Goal: Transaction & Acquisition: Purchase product/service

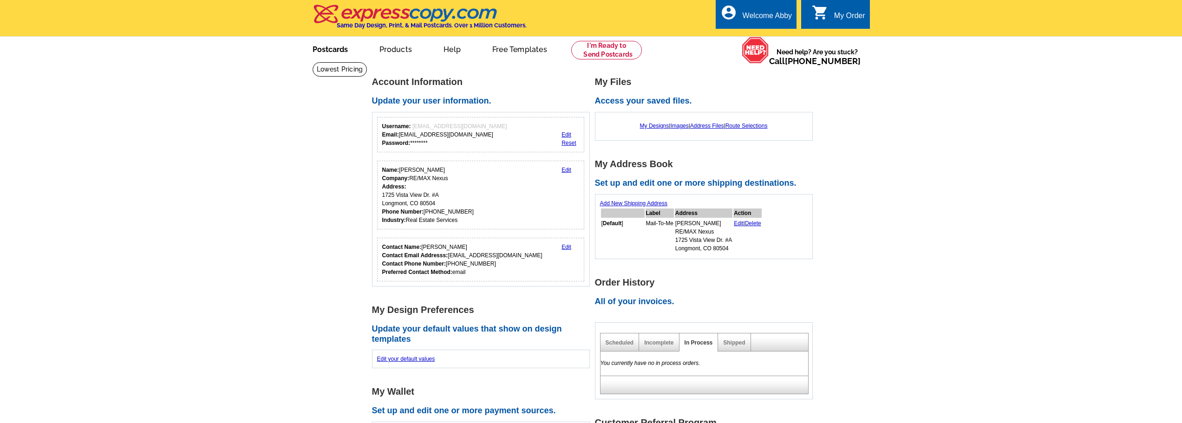
click at [322, 48] on link "Postcards" at bounding box center [330, 49] width 65 height 22
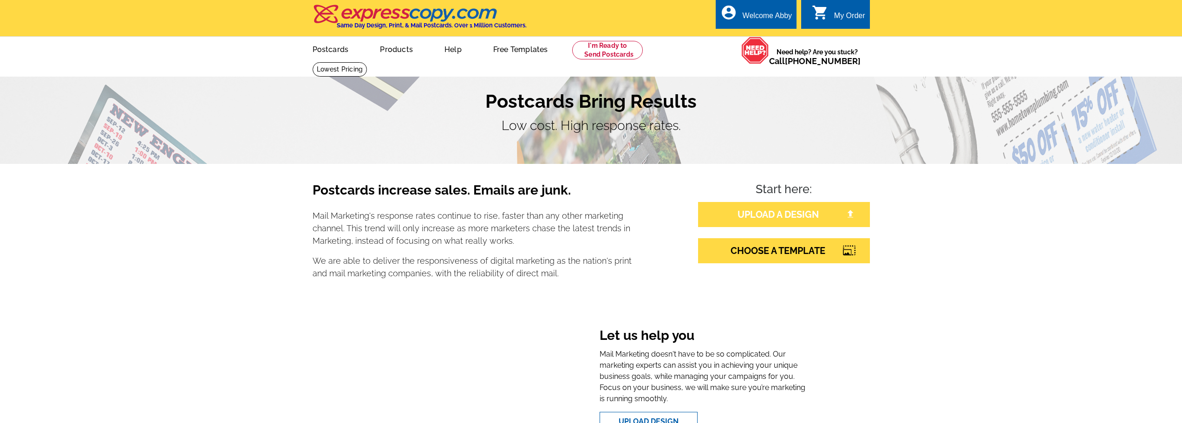
click at [768, 212] on link "UPLOAD A DESIGN" at bounding box center [784, 214] width 172 height 25
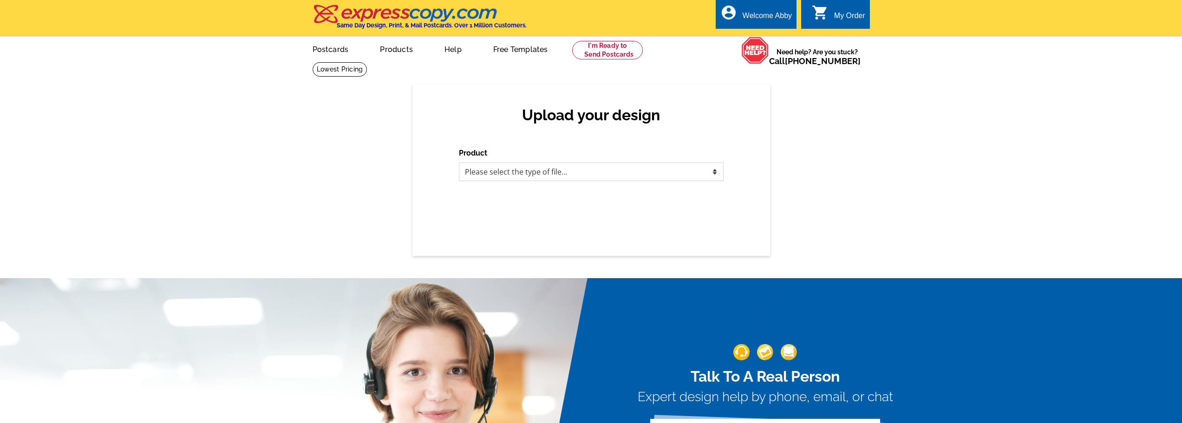
click at [535, 169] on select "Please select the type of file... Postcards Business Cards Letters and flyers G…" at bounding box center [591, 172] width 265 height 19
select select "1"
click at [459, 163] on select "Please select the type of file... Postcards Business Cards Letters and flyers G…" at bounding box center [591, 172] width 265 height 19
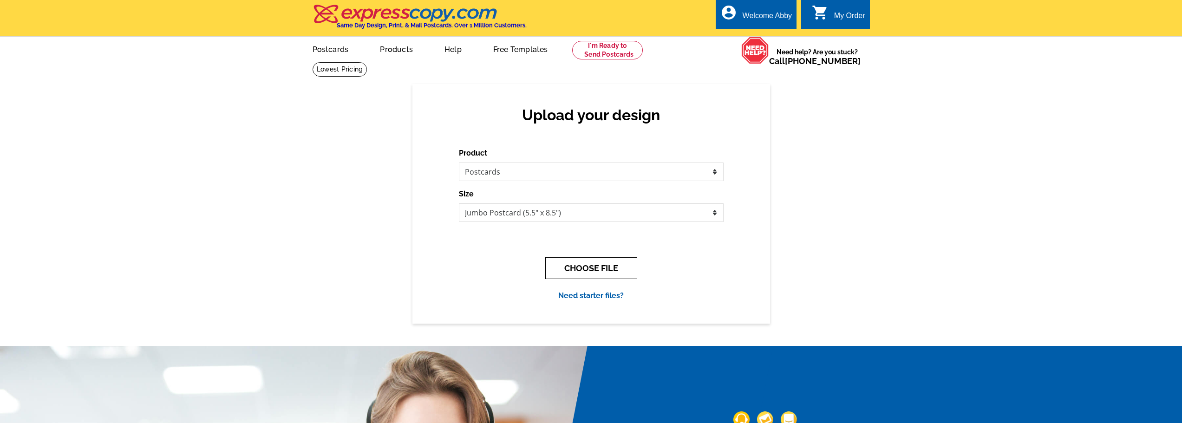
click at [599, 266] on button "CHOOSE FILE" at bounding box center [591, 268] width 92 height 22
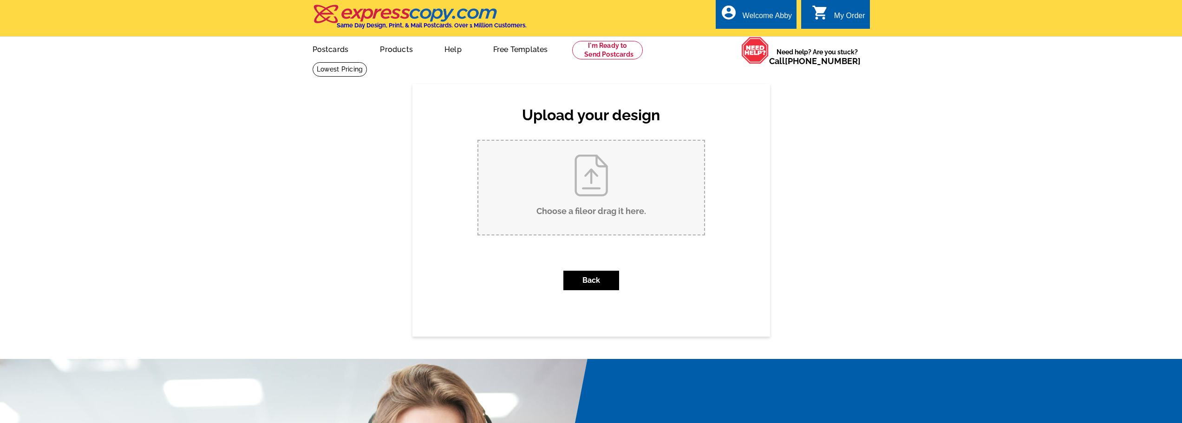
click at [569, 199] on input "Choose a file or drag it here ." at bounding box center [591, 188] width 226 height 94
type input "C:\fakepath\front of card.pdf"
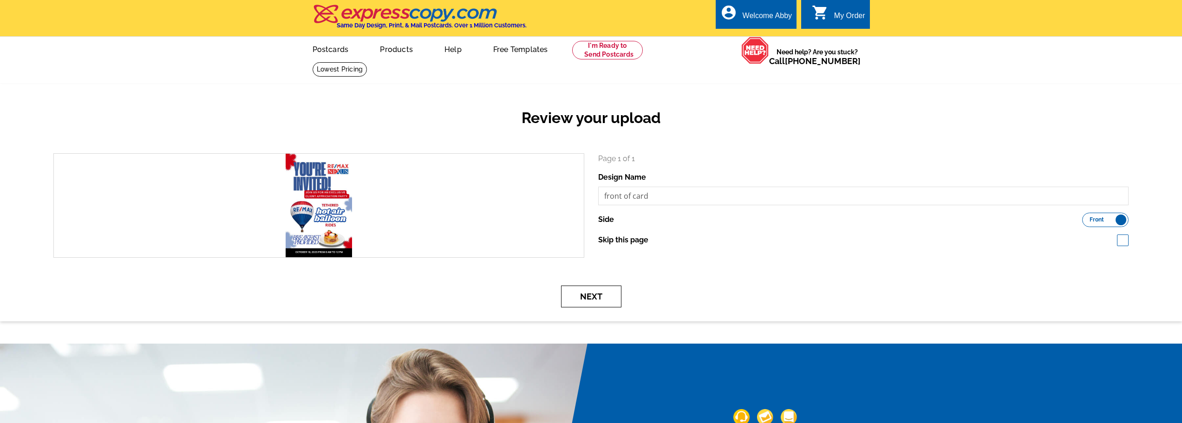
click at [594, 297] on button "Next" at bounding box center [591, 297] width 60 height 22
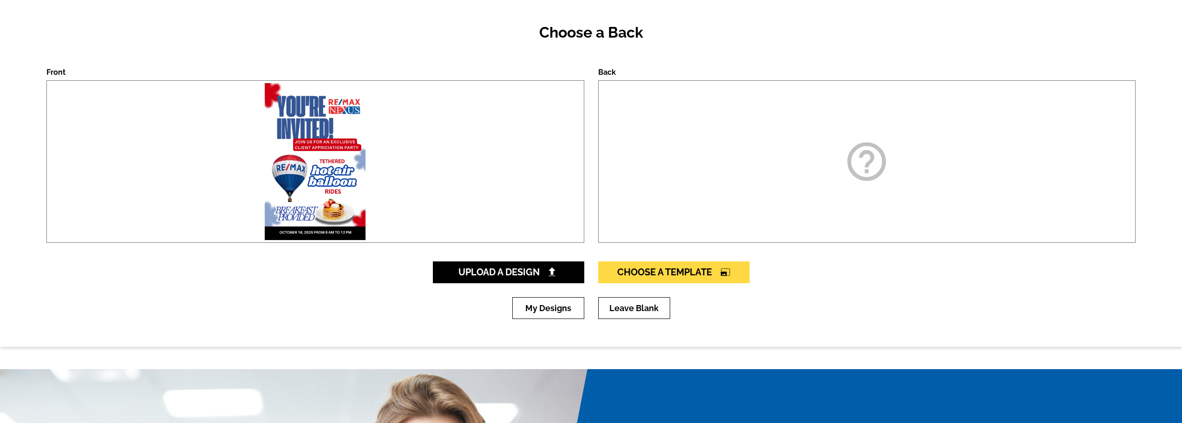
scroll to position [93, 0]
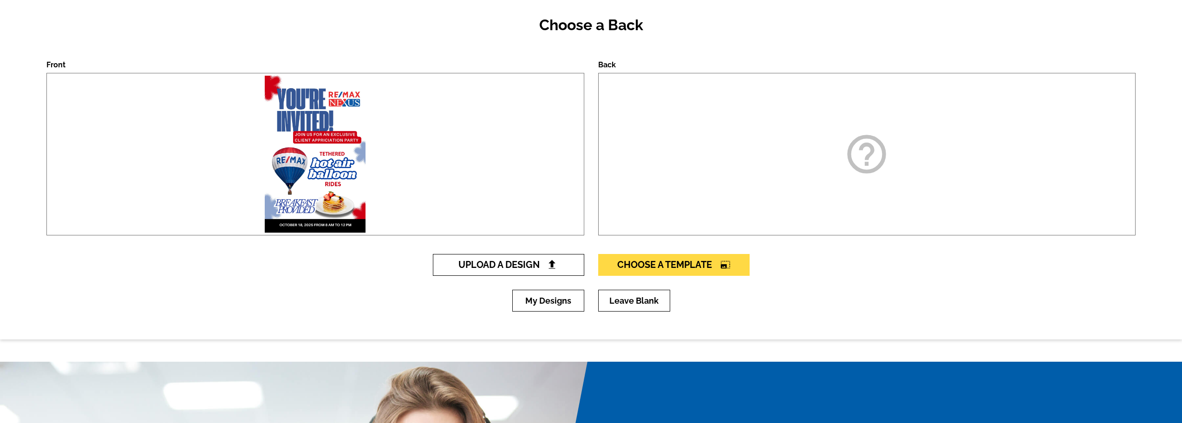
click at [510, 263] on span "Upload A Design" at bounding box center [508, 264] width 100 height 11
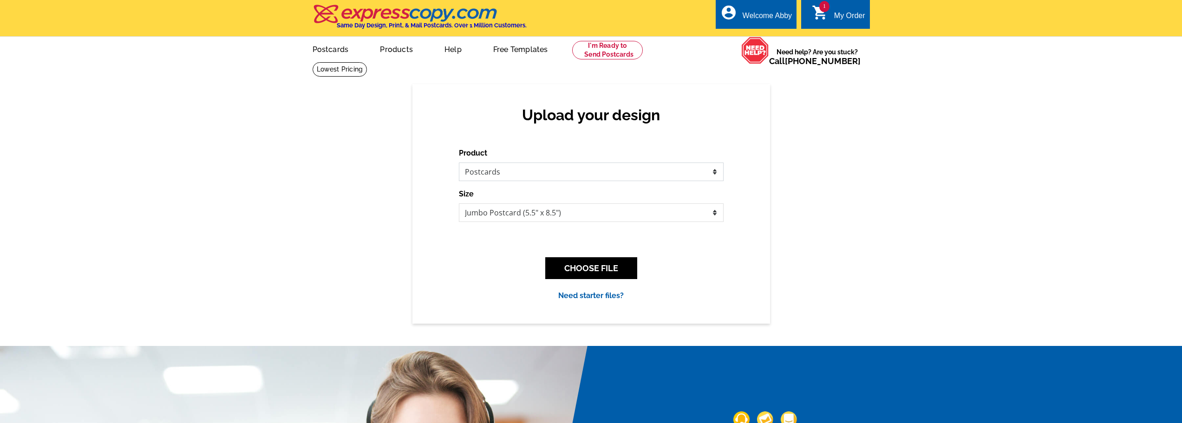
click at [487, 167] on select "Please select the type of file... Postcards Business Cards Letters and flyers G…" at bounding box center [591, 172] width 265 height 19
click at [459, 163] on select "Please select the type of file... Postcards Business Cards Letters and flyers G…" at bounding box center [591, 172] width 265 height 19
click at [581, 265] on button "CHOOSE FILE" at bounding box center [591, 268] width 92 height 22
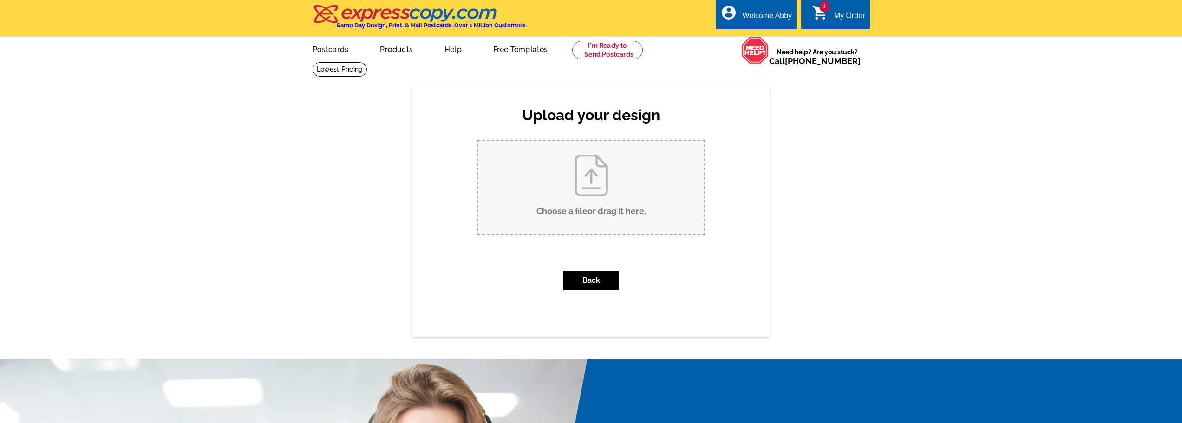
click at [585, 188] on input "Choose a file or drag it here ." at bounding box center [591, 188] width 226 height 94
type input "C:\fakepath\Abby Back of Card.pdf"
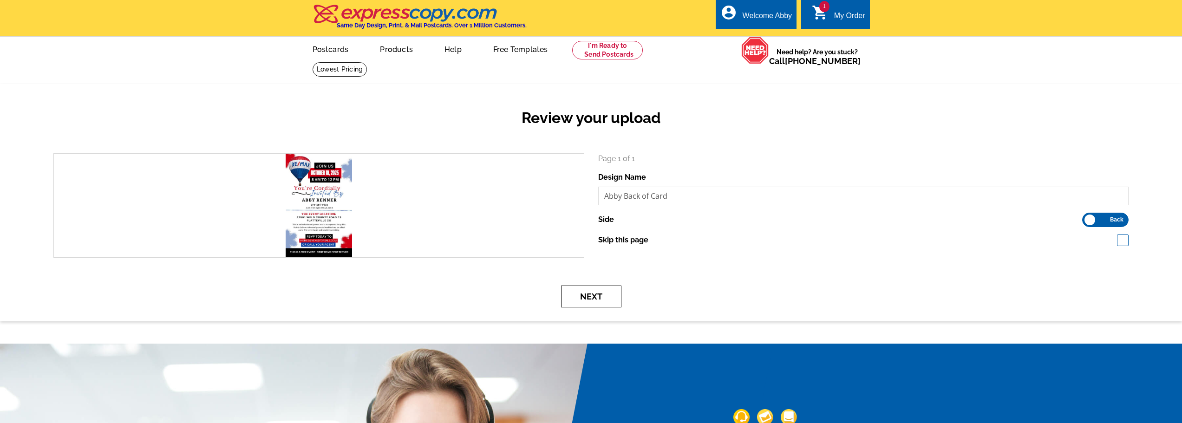
click at [587, 295] on button "Next" at bounding box center [591, 297] width 60 height 22
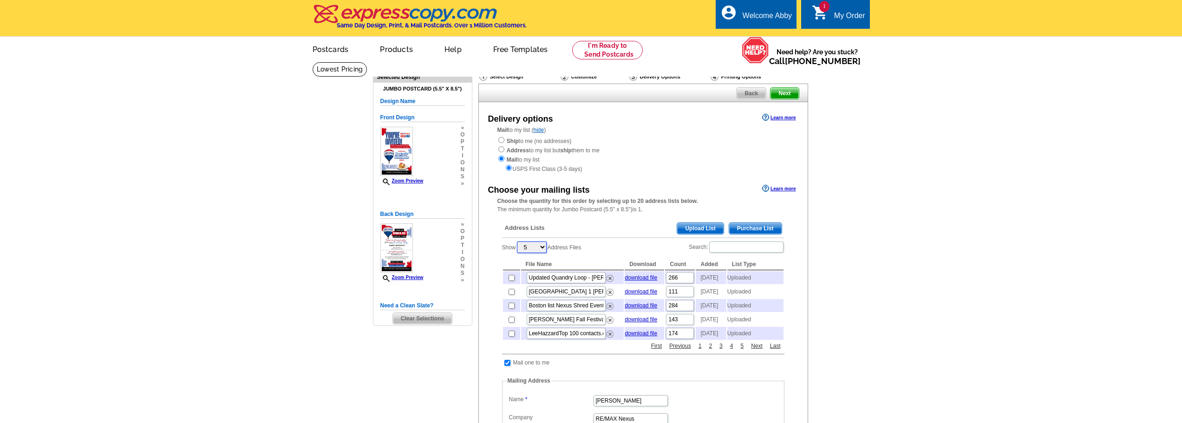
click at [532, 247] on select "5 10 25 50 100" at bounding box center [532, 248] width 30 height 12
select select "100"
click at [518, 242] on select "5 10 25 50 100" at bounding box center [532, 248] width 30 height 12
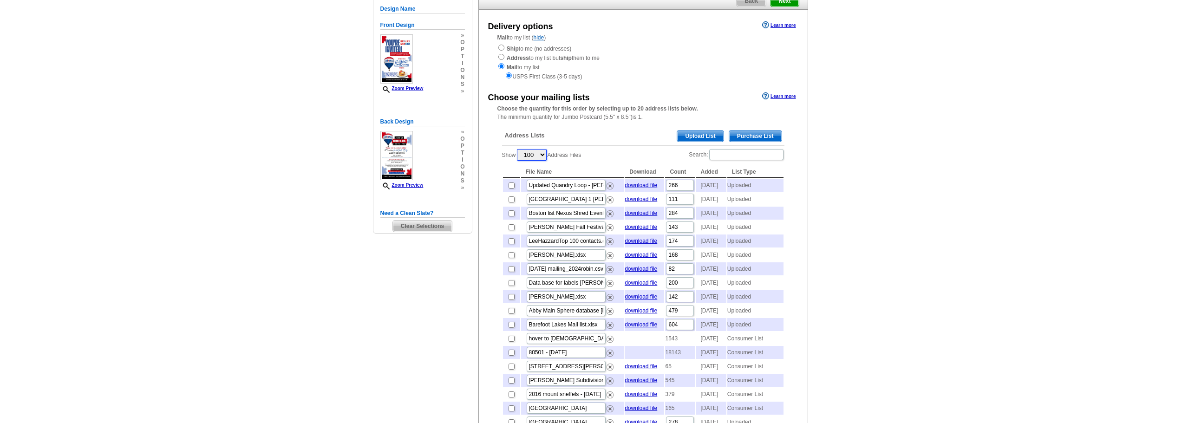
scroll to position [93, 0]
click at [510, 314] on input "checkbox" at bounding box center [512, 311] width 6 height 6
checkbox input "true"
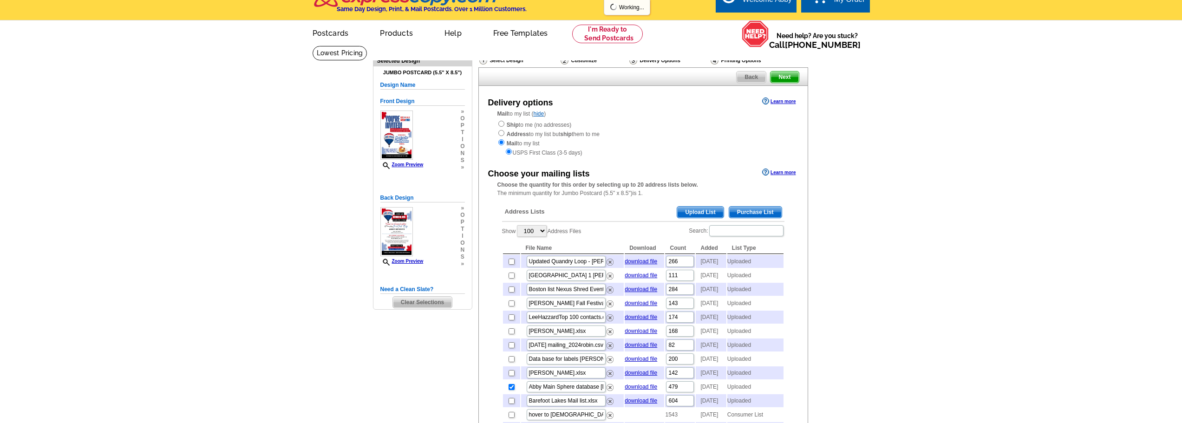
scroll to position [0, 0]
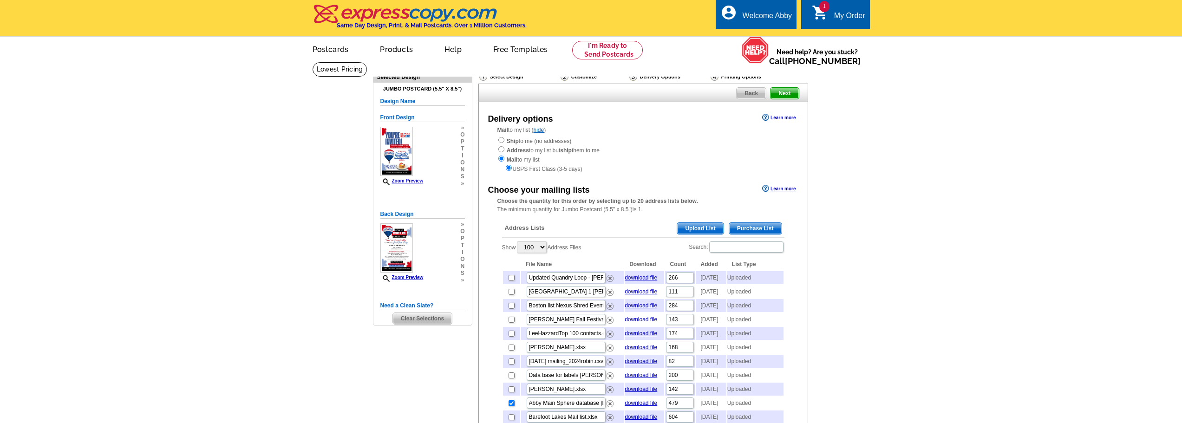
click at [784, 94] on span "Next" at bounding box center [785, 93] width 28 height 11
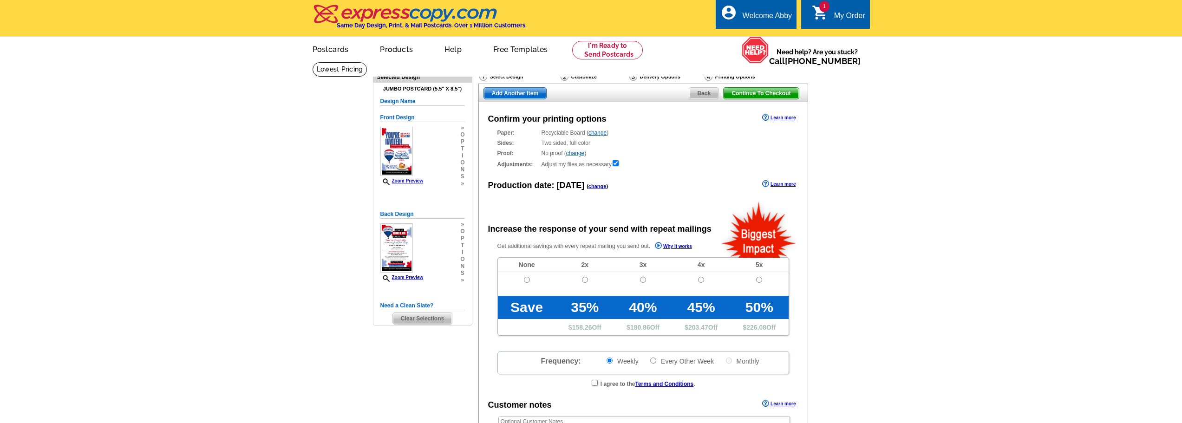
radio input "false"
click at [526, 281] on input "radio" at bounding box center [527, 280] width 6 height 6
radio input "true"
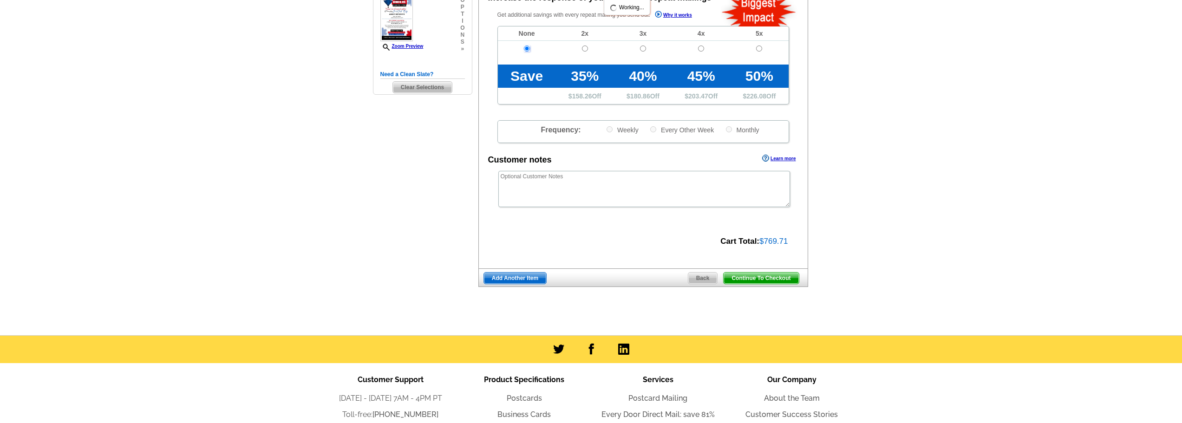
scroll to position [232, 0]
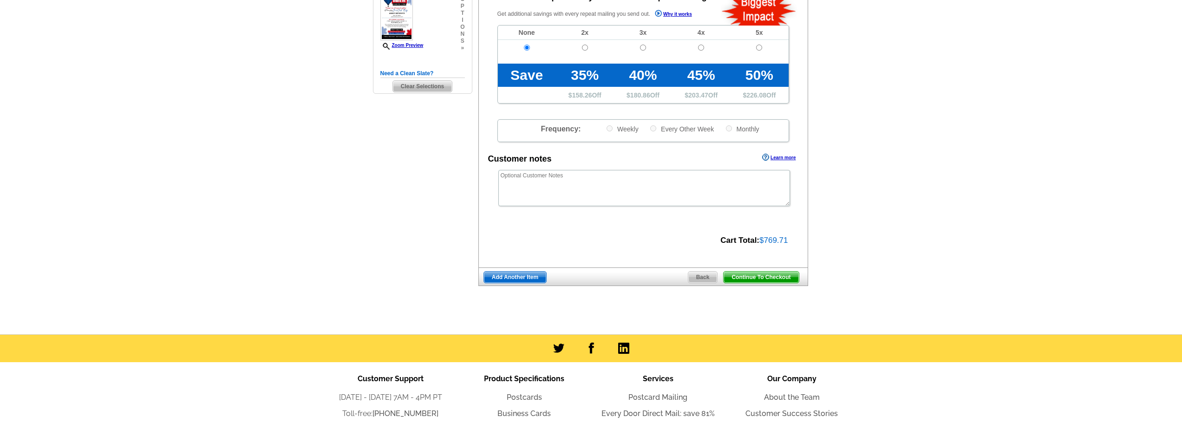
click at [765, 278] on span "Continue To Checkout" at bounding box center [761, 277] width 75 height 11
